Goal: Task Accomplishment & Management: Use online tool/utility

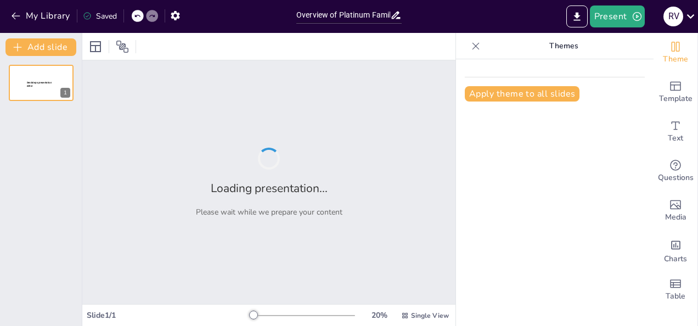
type input "Overview of Platinum Family Plans: Business Requirements and Specifications"
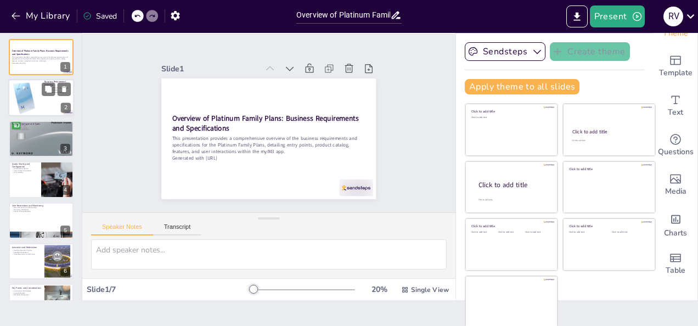
click at [38, 104] on div at bounding box center [24, 98] width 33 height 43
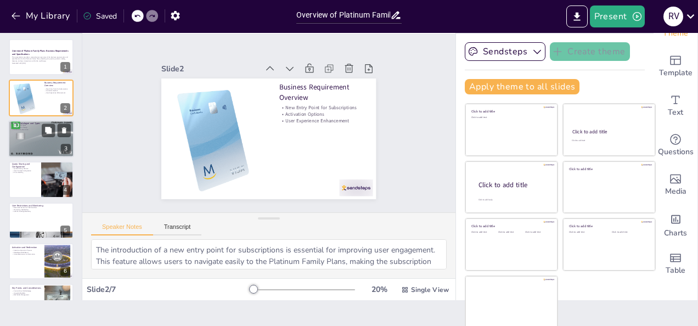
click at [42, 148] on div at bounding box center [41, 139] width 66 height 42
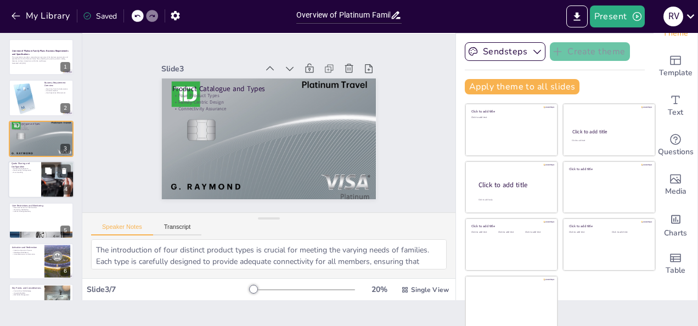
click at [40, 186] on div at bounding box center [41, 179] width 66 height 37
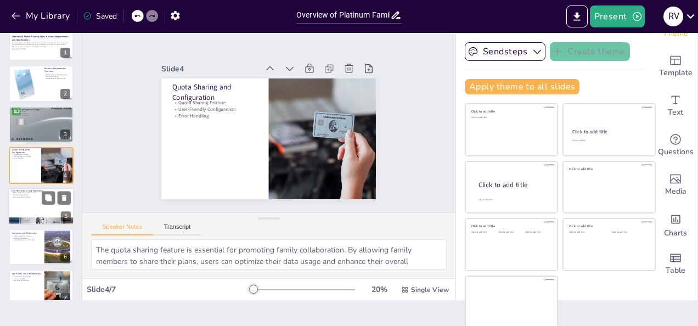
click at [38, 211] on div at bounding box center [41, 206] width 66 height 37
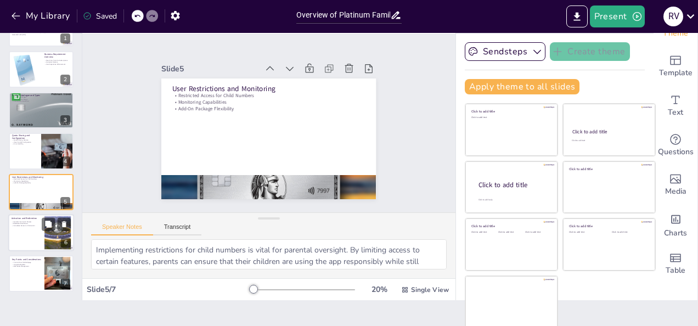
click at [36, 234] on div at bounding box center [41, 232] width 66 height 37
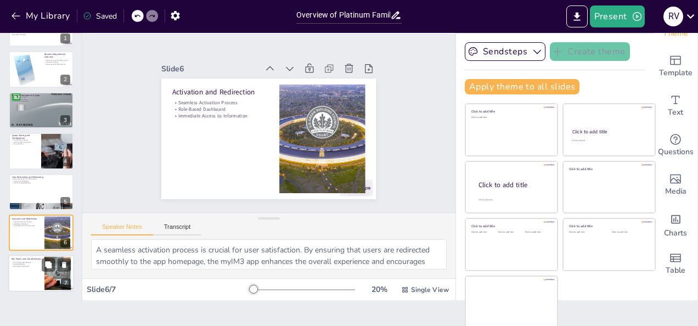
click at [37, 283] on div at bounding box center [41, 273] width 66 height 37
type textarea "Understanding the limitations regarding control over the OLA Webpage is crucial…"
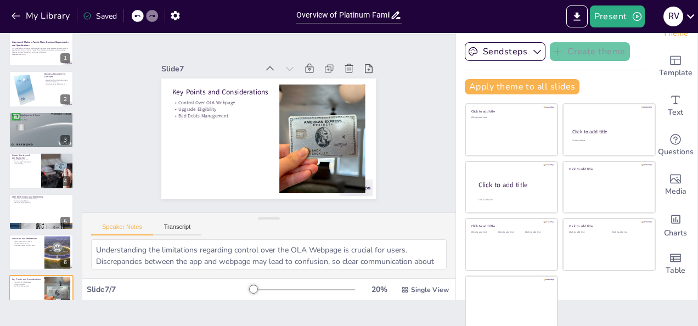
scroll to position [0, 0]
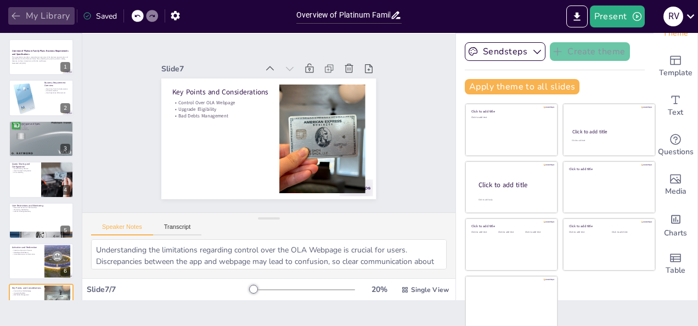
click at [14, 16] on icon "button" at bounding box center [15, 15] width 11 height 11
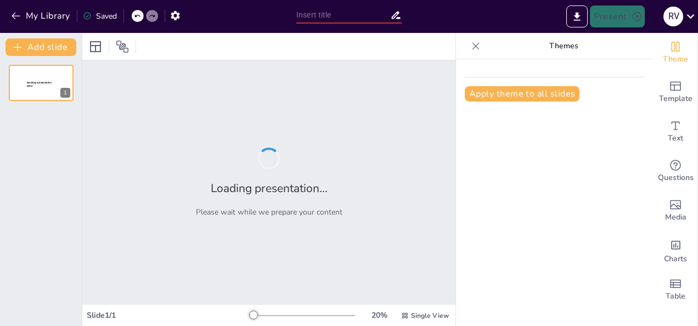
type input "Overview of Platinum Family Plans Activation Options in myIM3 App"
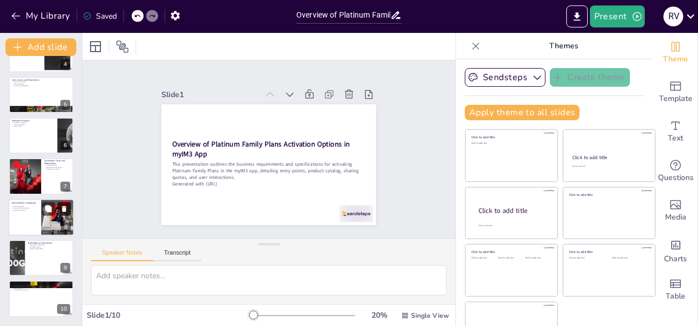
scroll to position [26, 0]
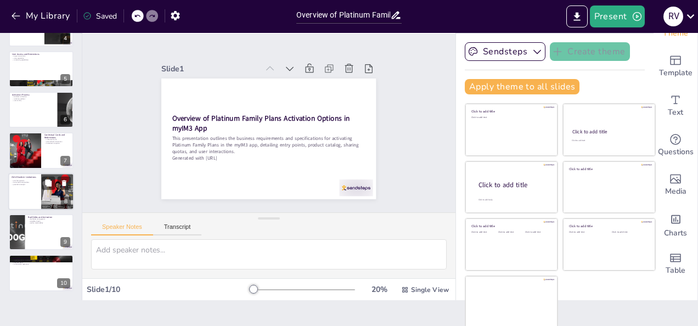
click at [38, 194] on div at bounding box center [41, 191] width 66 height 37
type textarea "Providing purchase options for child numbers allows them to engage with the app…"
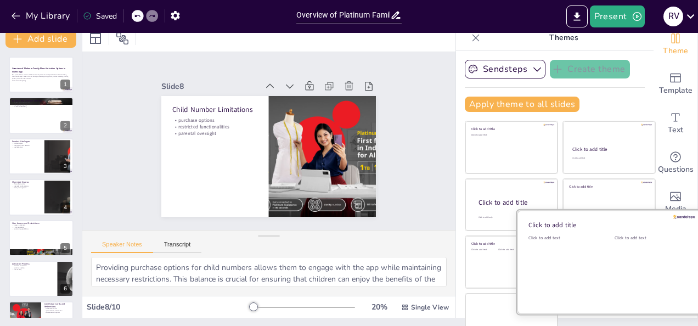
scroll to position [0, 0]
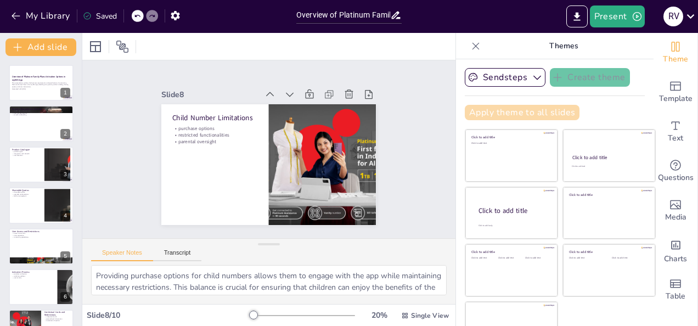
click at [540, 113] on button "Apply theme to all slides" at bounding box center [522, 112] width 115 height 15
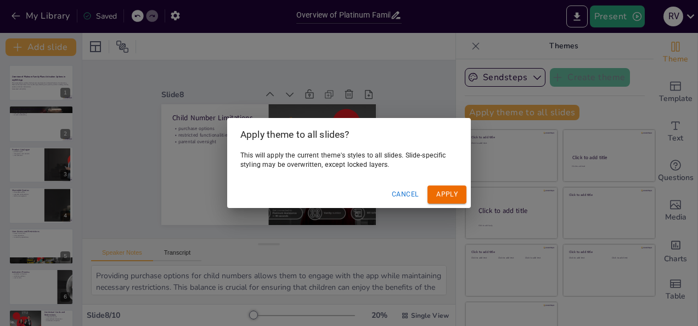
click at [446, 195] on button "Apply" at bounding box center [447, 195] width 39 height 18
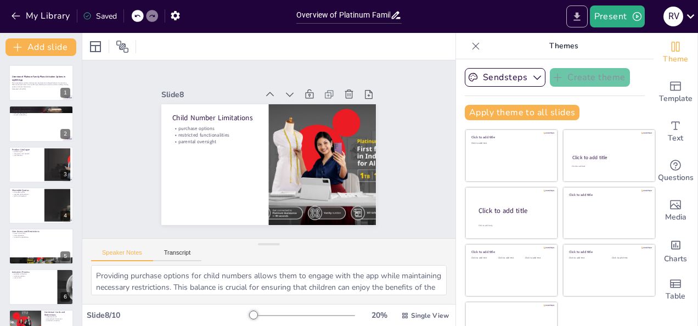
click at [579, 19] on icon "Export to PowerPoint" at bounding box center [577, 16] width 7 height 8
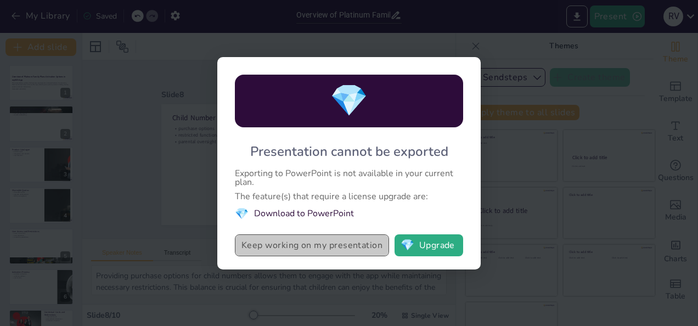
click at [365, 248] on button "Keep working on my presentation" at bounding box center [312, 245] width 154 height 22
